Goal: Information Seeking & Learning: Learn about a topic

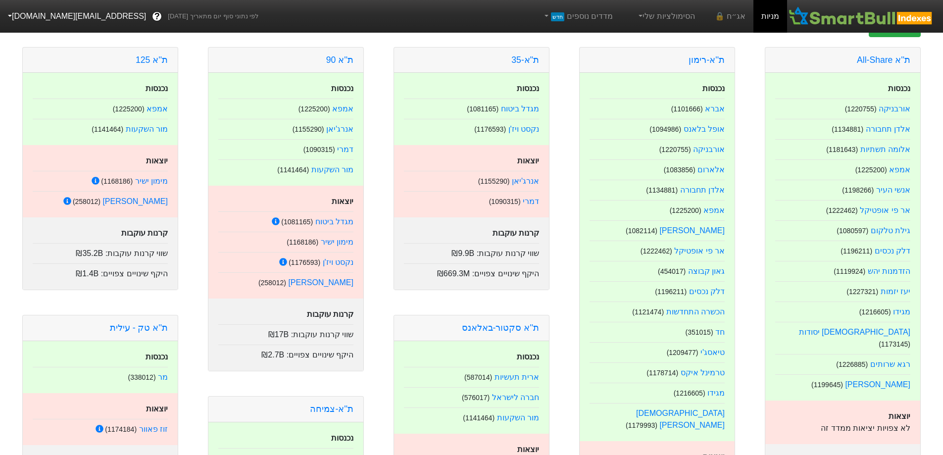
scroll to position [49, 0]
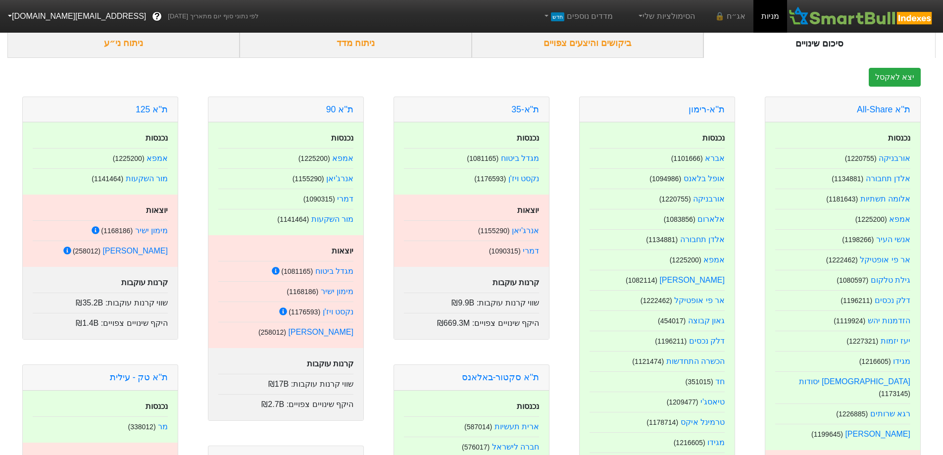
click at [136, 48] on div "ניתוח ני״ע" at bounding box center [123, 43] width 232 height 29
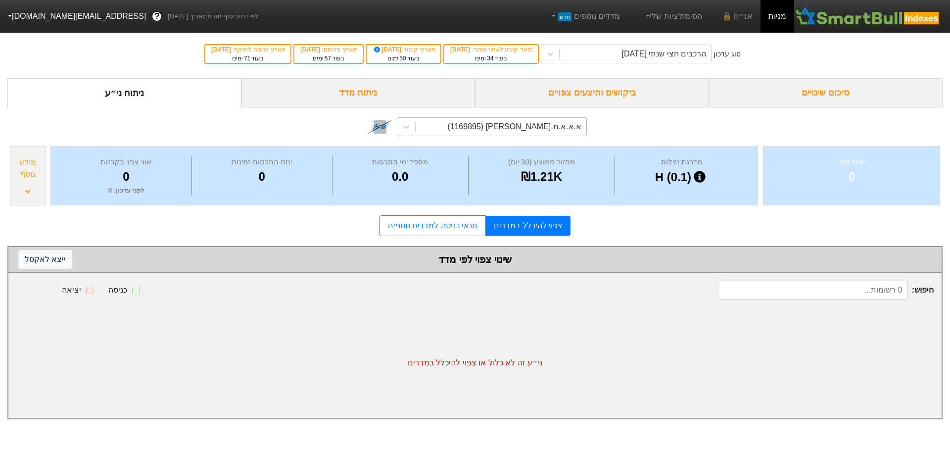
click at [484, 128] on div "א.א.א.מ.[PERSON_NAME] (1169895)" at bounding box center [501, 127] width 171 height 18
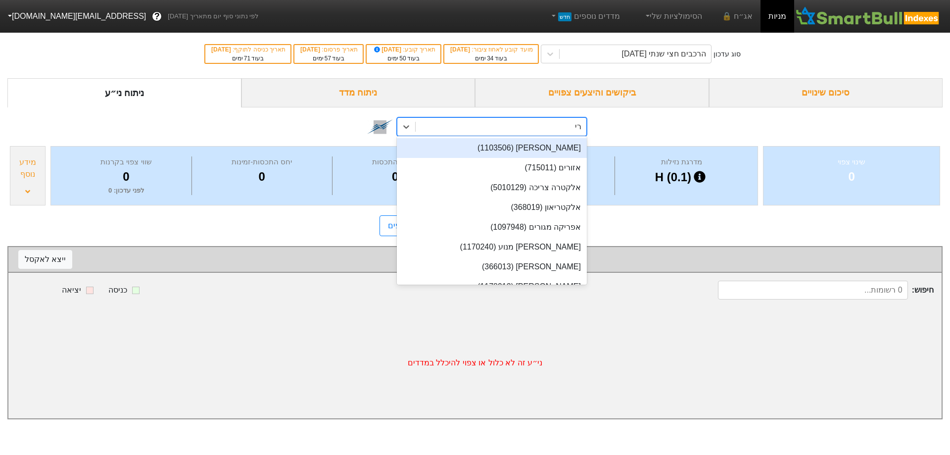
type input "רימון"
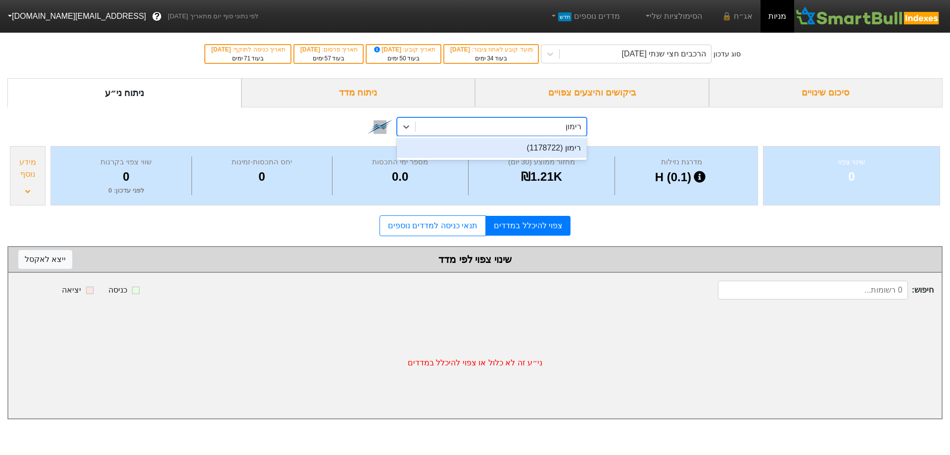
click at [513, 151] on div "רימון (1178722)" at bounding box center [492, 148] width 190 height 20
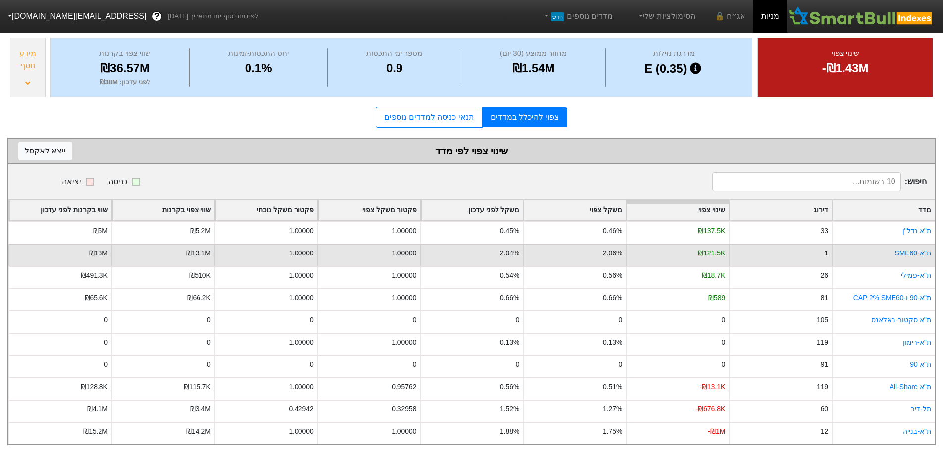
scroll to position [116, 0]
